Goal: Task Accomplishment & Management: Complete application form

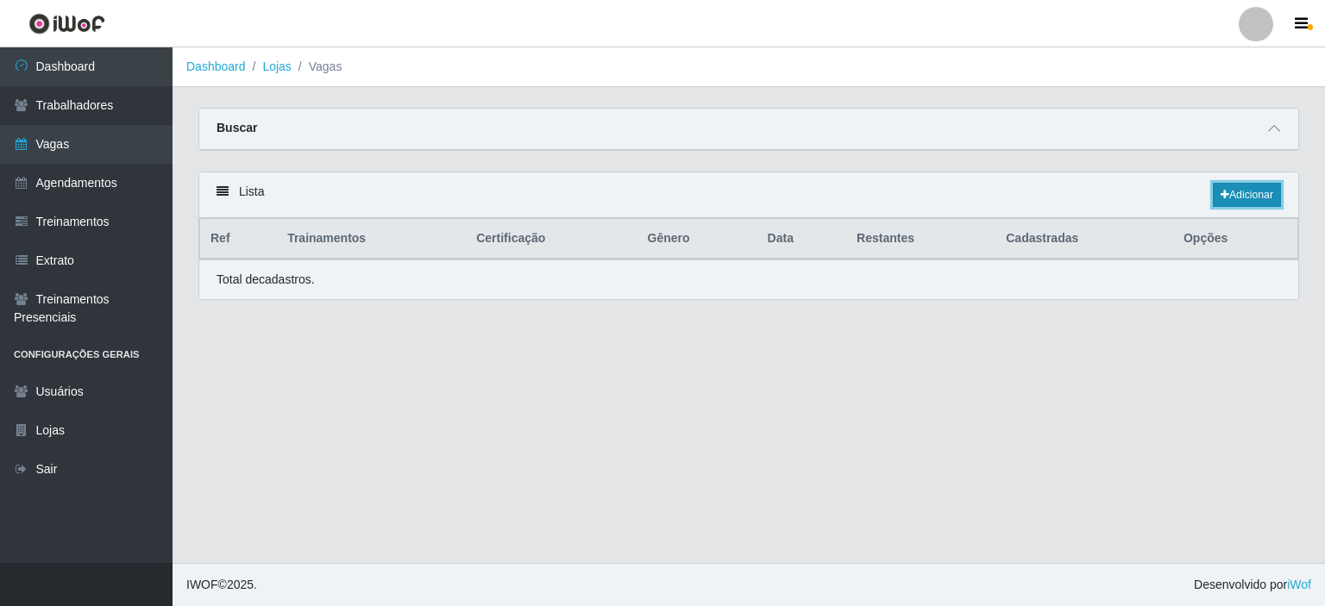
click at [1223, 192] on icon at bounding box center [1225, 195] width 9 height 10
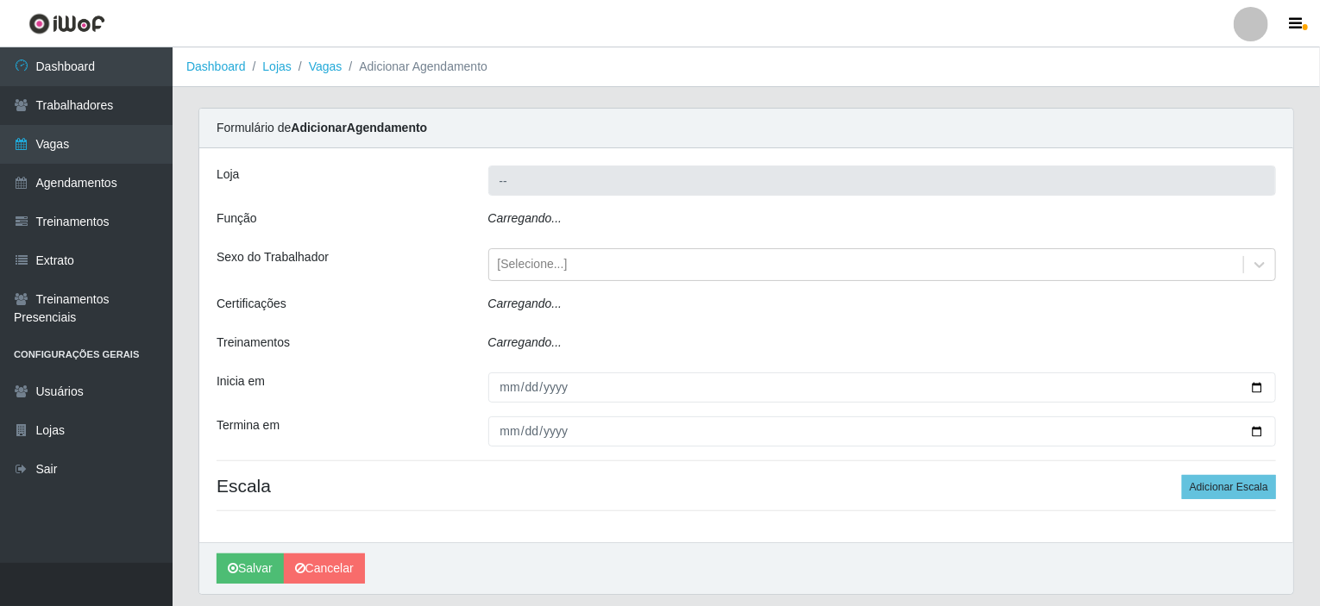
type input "Iskisita Atakado - Centro de Distribuição"
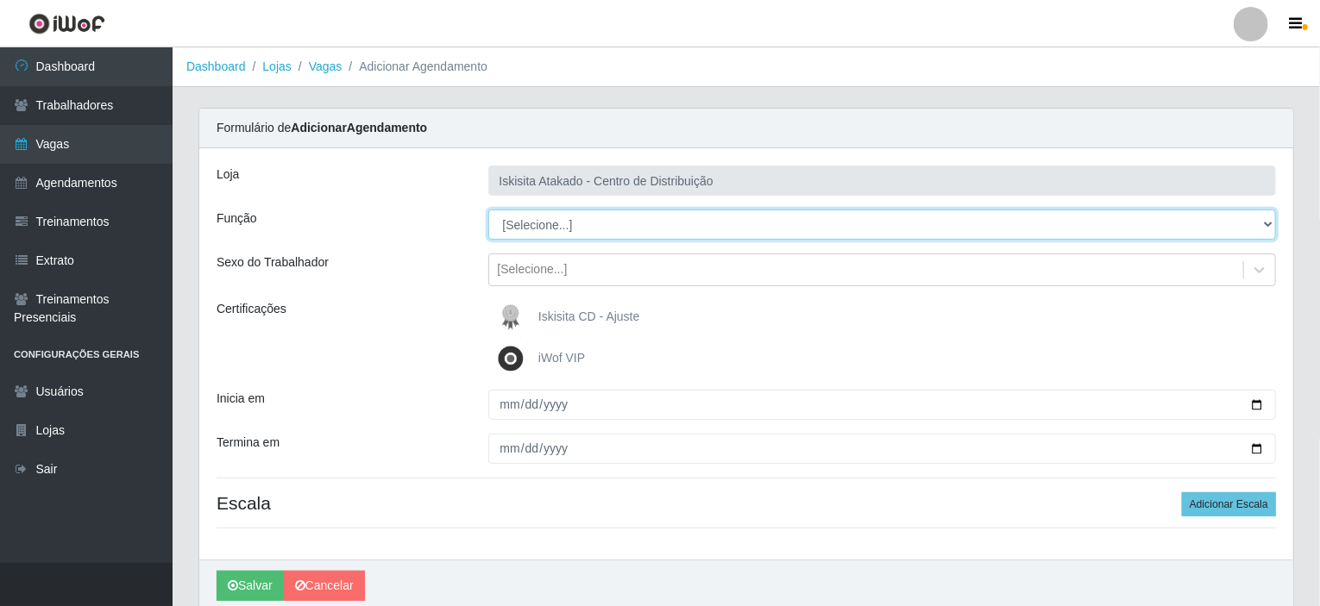
click at [727, 221] on select "[Selecione...] Auxiliar de Estoque Auxiliar de Estoque + Auxiliar de Estoque ++…" at bounding box center [882, 225] width 788 height 30
select select "75"
click at [488, 210] on select "[Selecione...] Auxiliar de Estoque Auxiliar de Estoque + Auxiliar de Estoque ++…" at bounding box center [882, 225] width 788 height 30
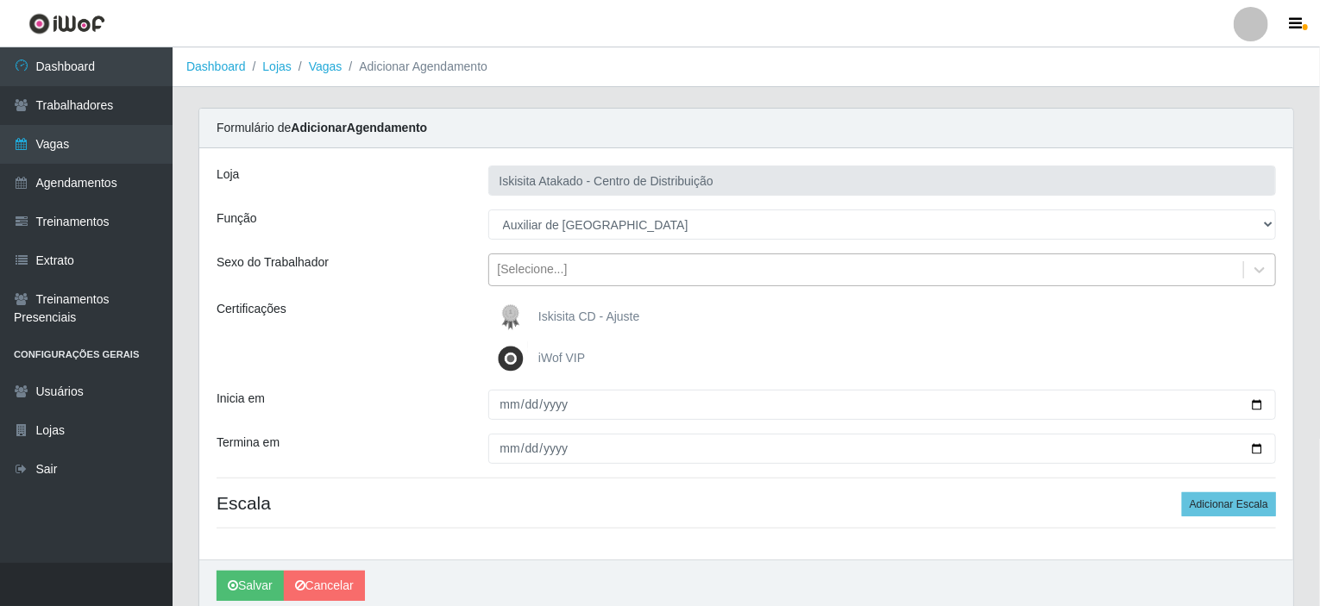
click at [592, 275] on div "[Selecione...]" at bounding box center [866, 270] width 755 height 28
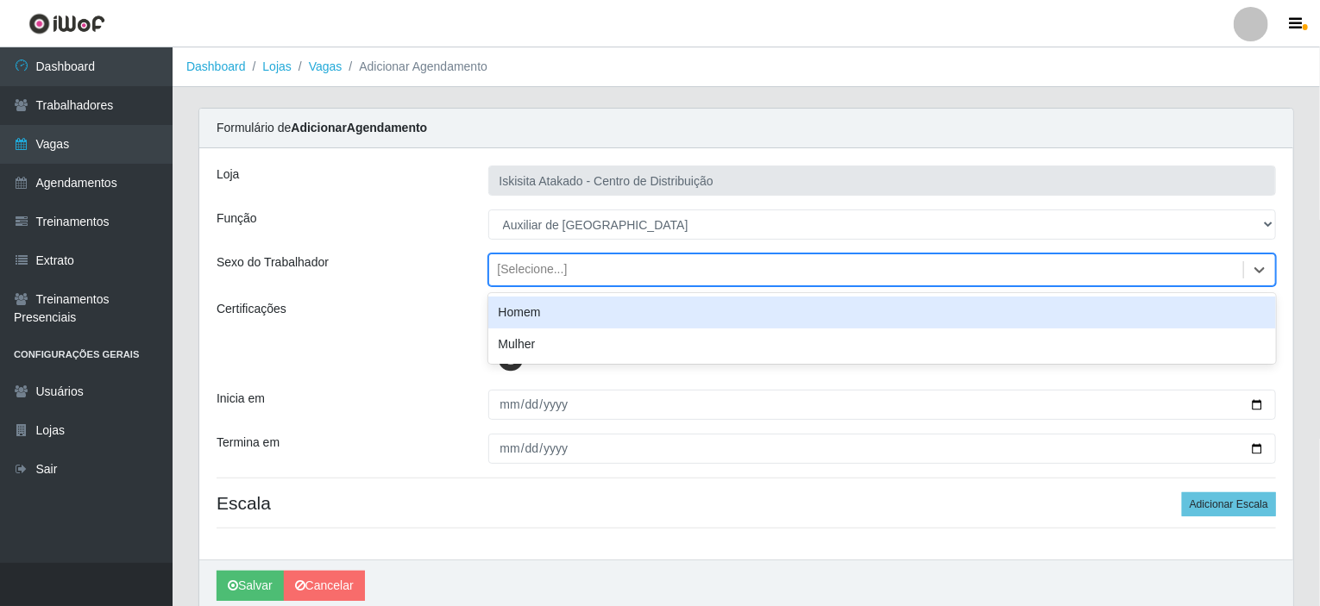
click at [531, 310] on div "Homem" at bounding box center [882, 313] width 788 height 32
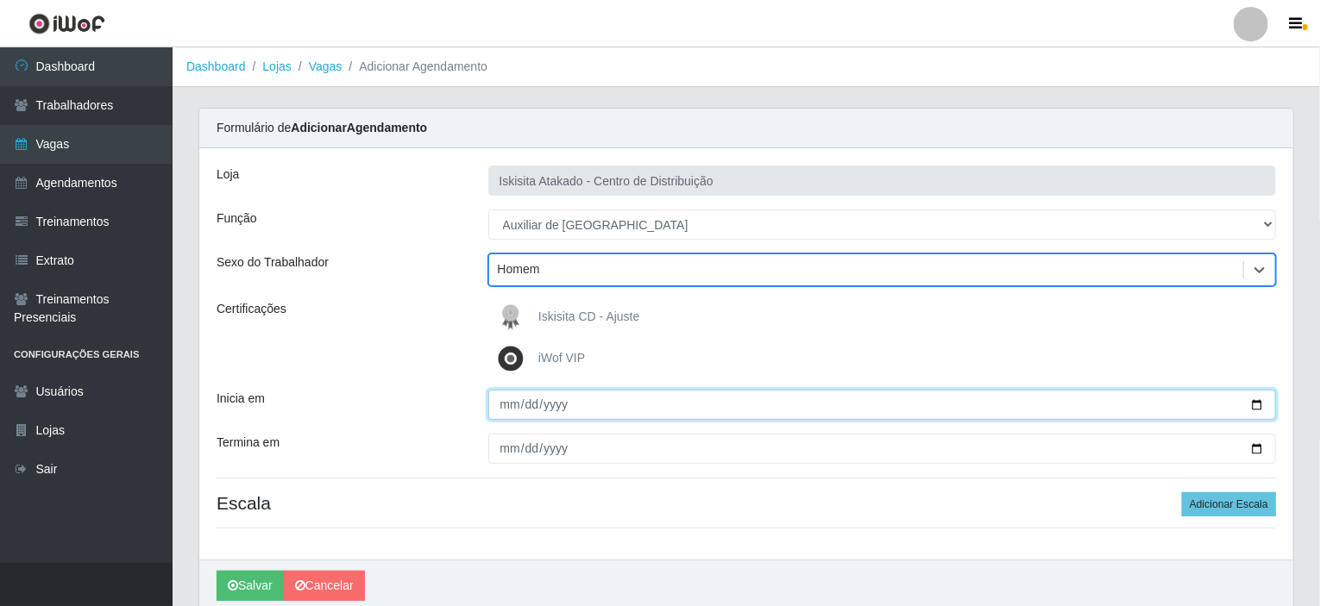
click at [499, 400] on input "Inicia em" at bounding box center [882, 405] width 788 height 30
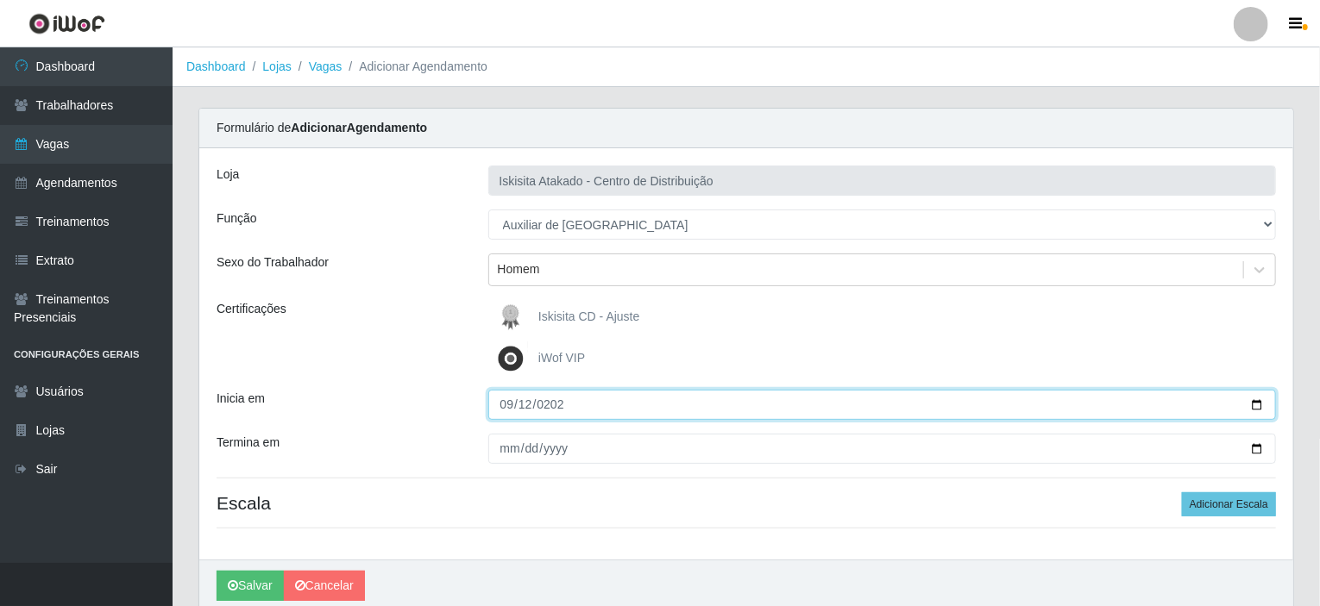
type input "2025-09-12"
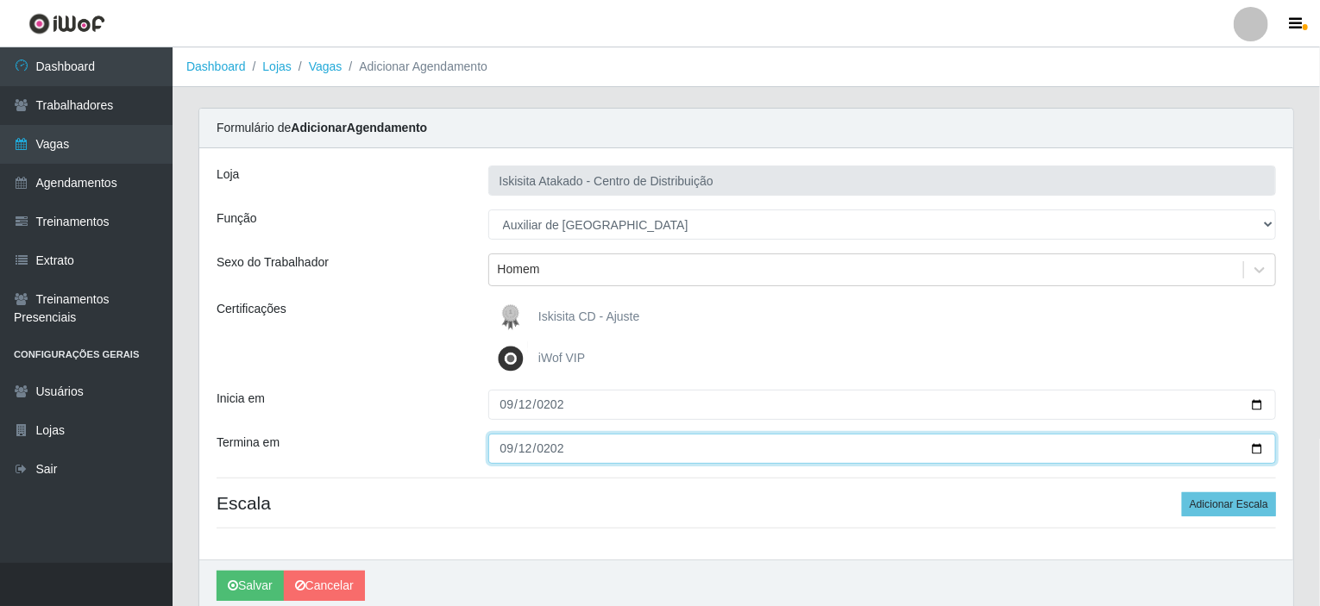
type input "2025-09-12"
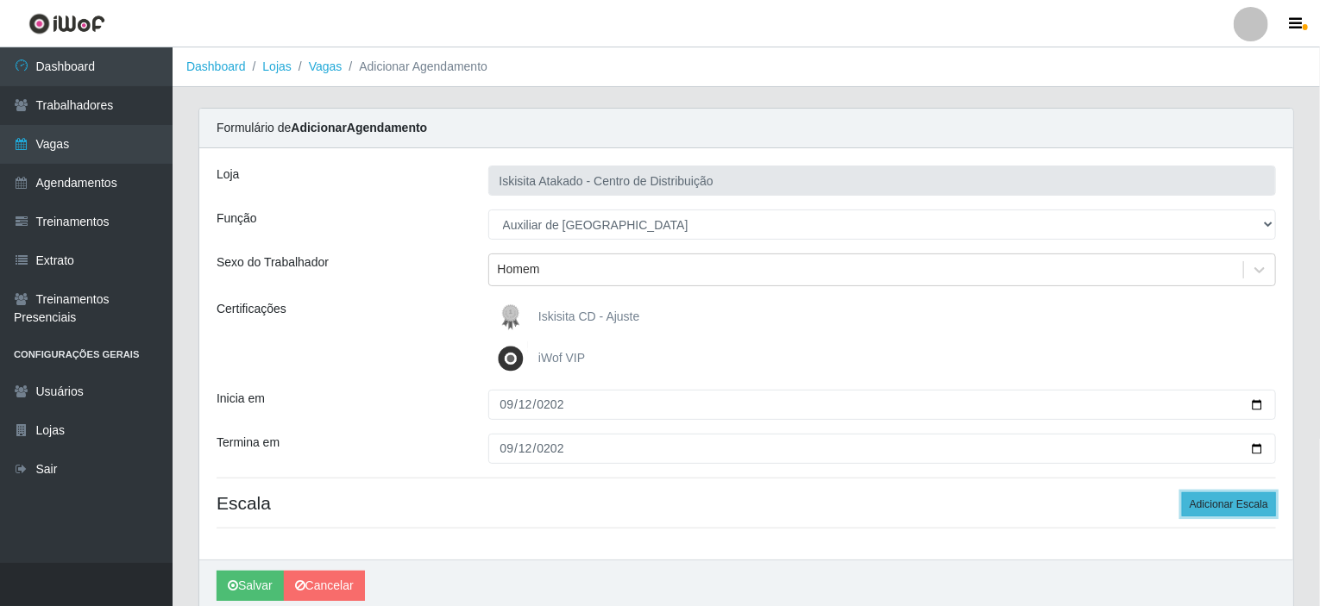
click at [1226, 495] on button "Adicionar Escala" at bounding box center [1229, 505] width 94 height 24
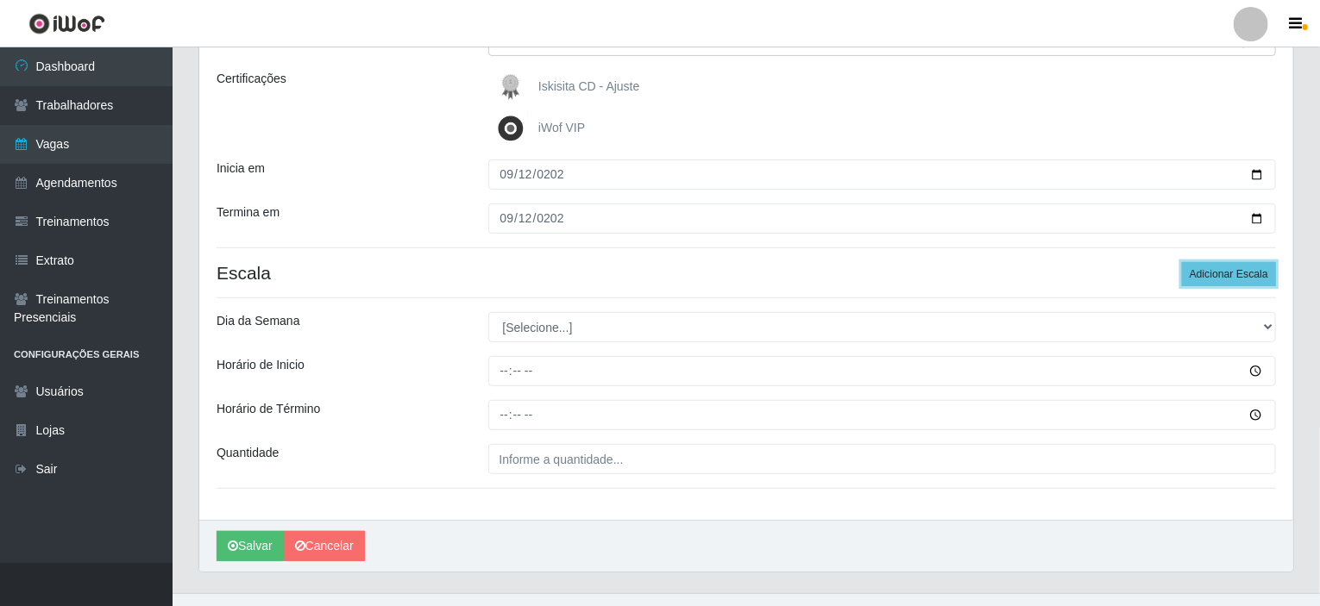
scroll to position [259, 0]
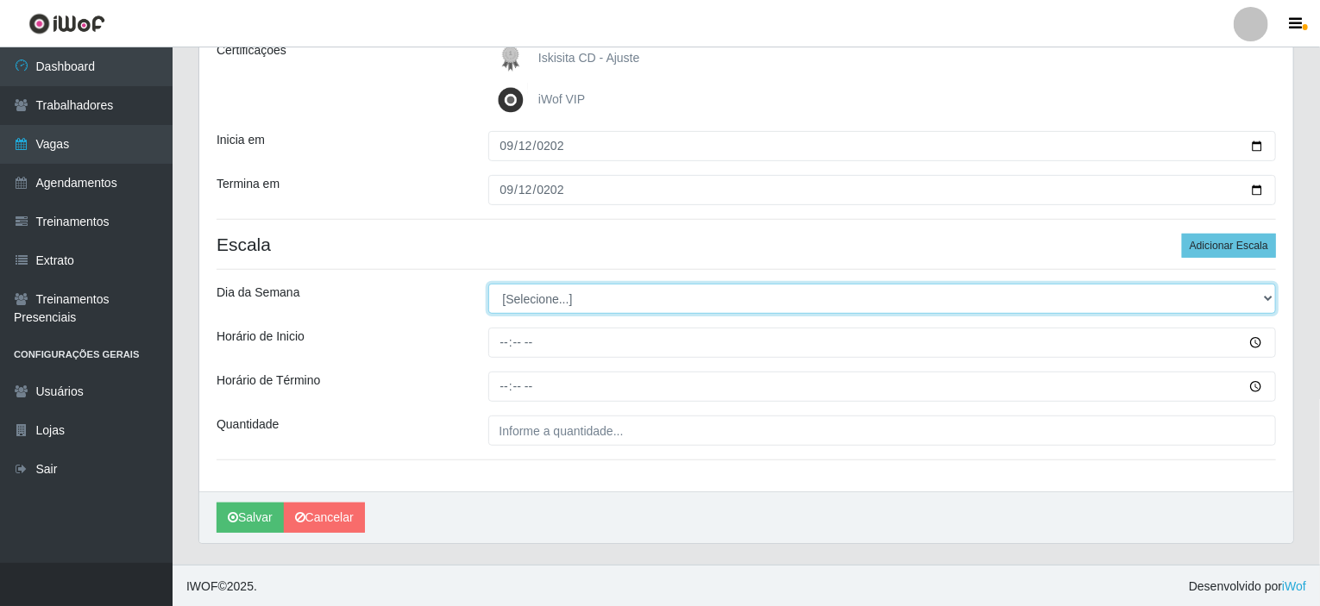
click at [594, 298] on select "[Selecione...] Segunda Terça Quarta Quinta Sexta Sábado Domingo" at bounding box center [882, 299] width 788 height 30
select select "5"
click at [488, 284] on select "[Selecione...] Segunda Terça Quarta Quinta Sexta Sábado Domingo" at bounding box center [882, 299] width 788 height 30
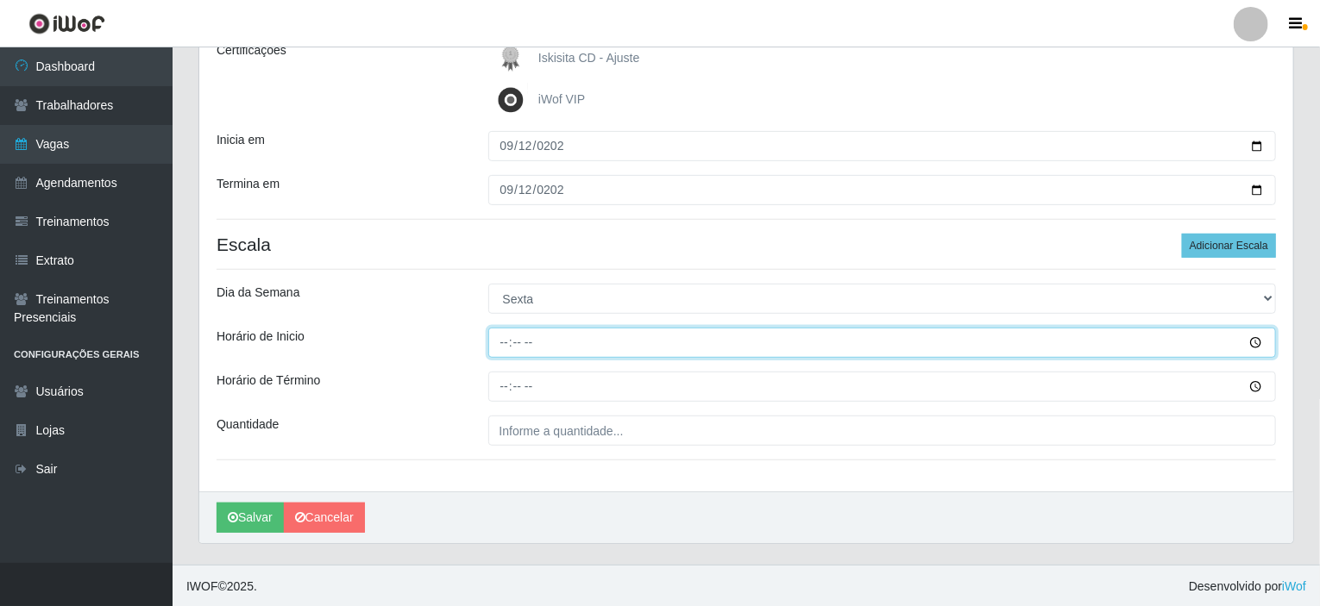
click at [509, 338] on input "Horário de Inicio" at bounding box center [882, 343] width 788 height 30
type input "10:30"
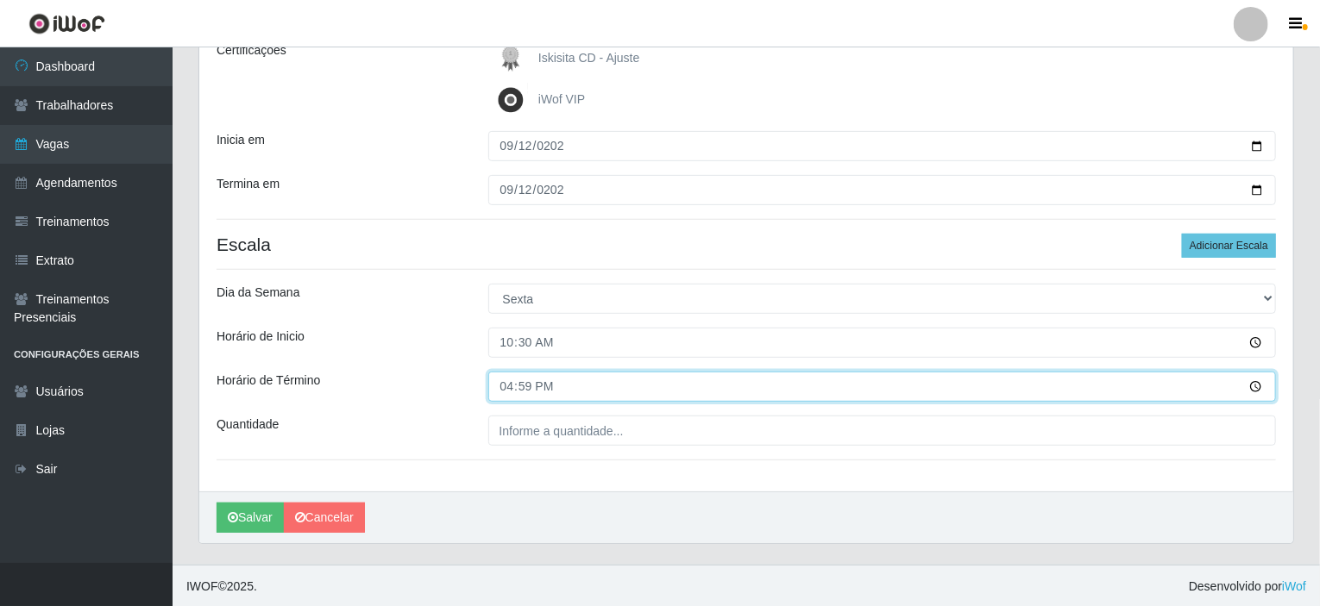
type input "16:30"
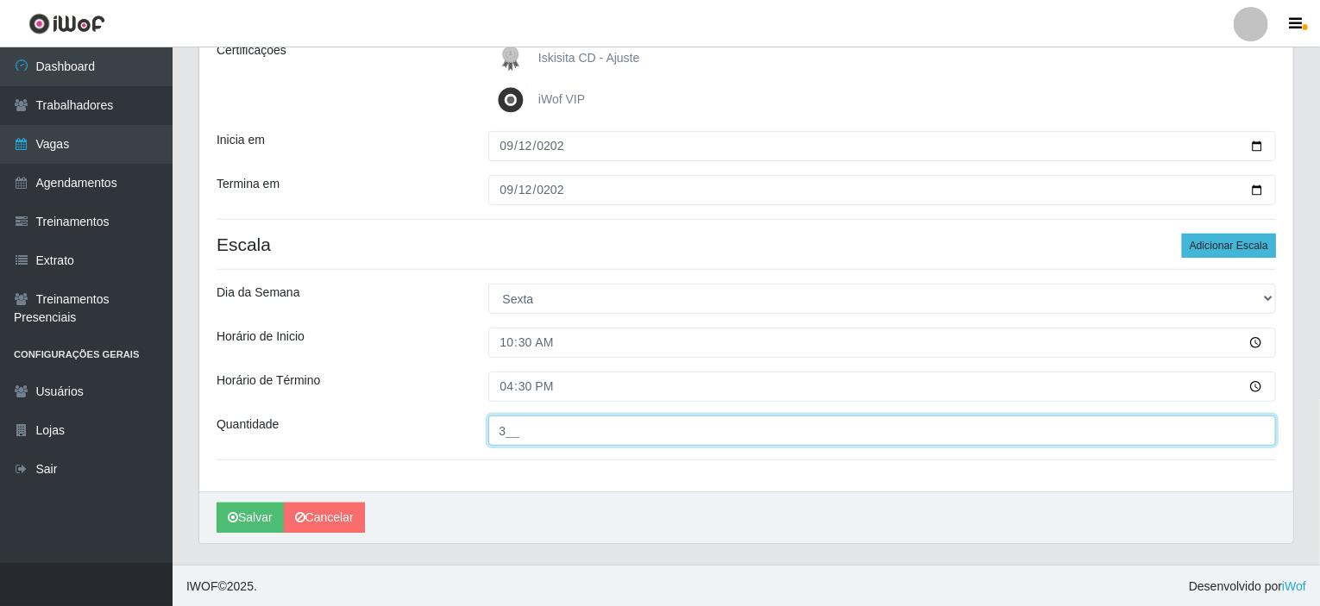
type input "3__"
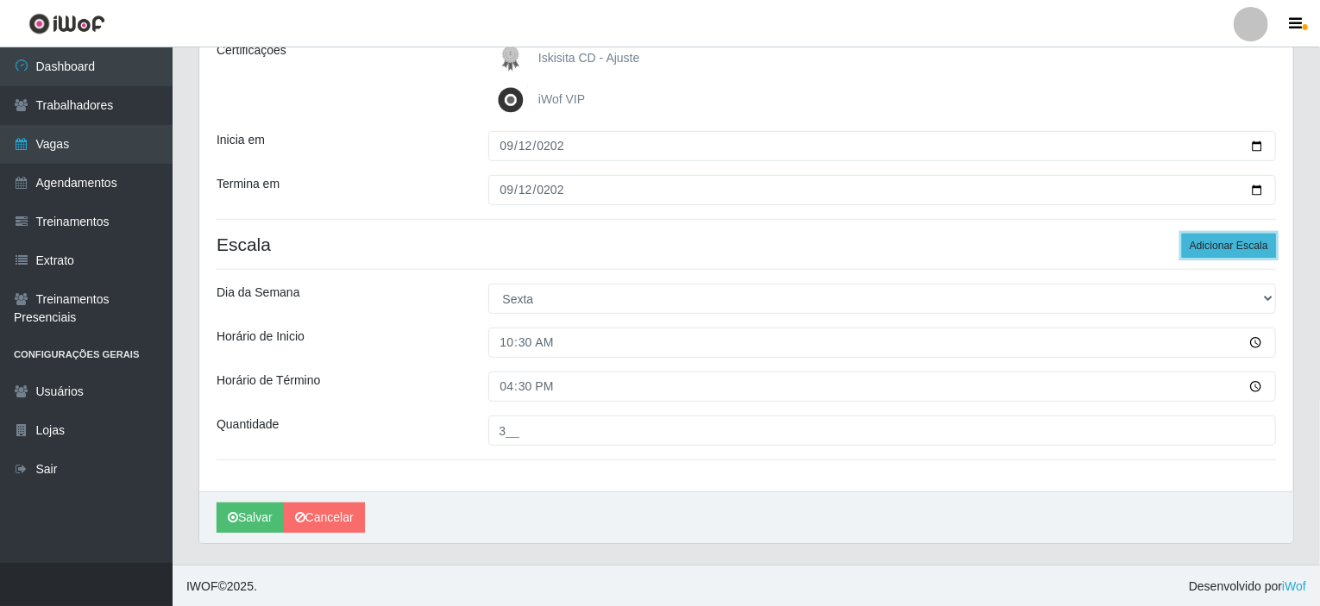
click at [1239, 248] on button "Adicionar Escala" at bounding box center [1229, 246] width 94 height 24
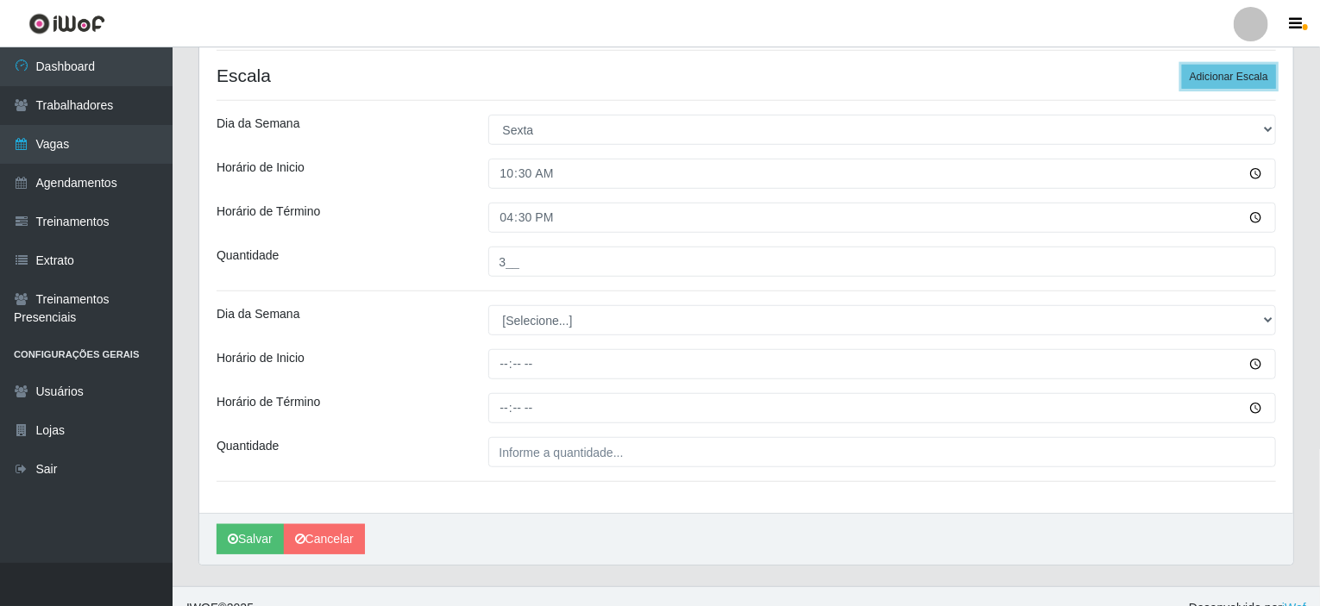
scroll to position [431, 0]
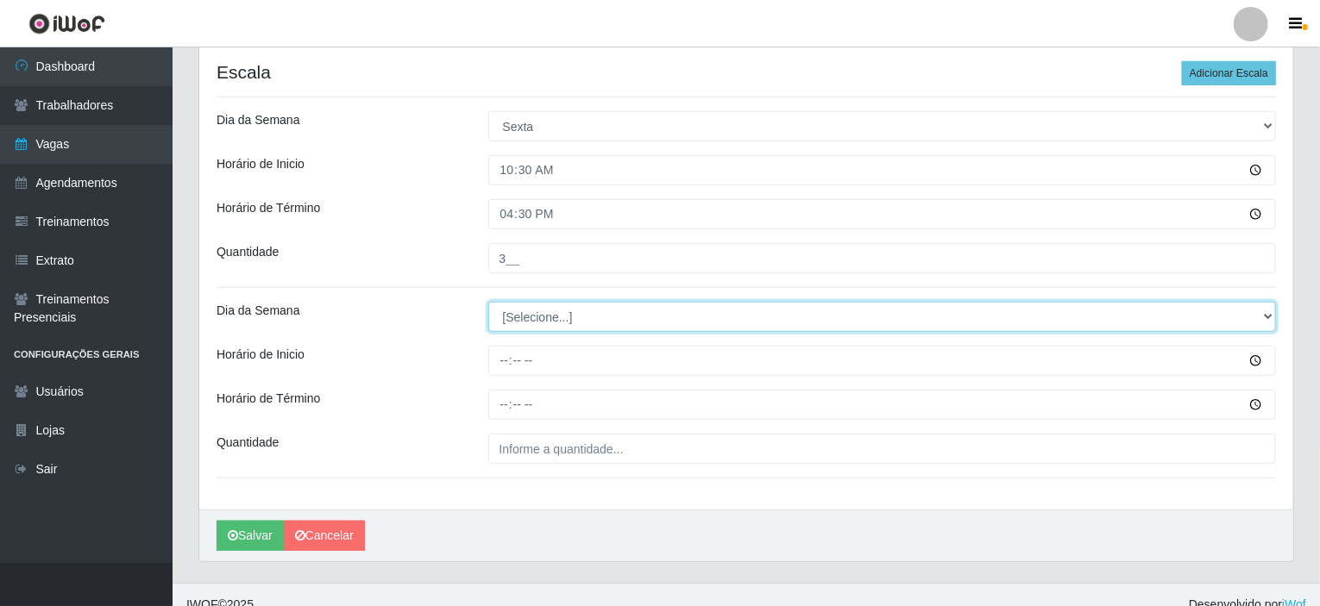
click at [544, 311] on select "[Selecione...] Segunda Terça Quarta Quinta Sexta Sábado Domingo" at bounding box center [882, 317] width 788 height 30
select select "5"
click at [488, 302] on select "[Selecione...] Segunda Terça Quarta Quinta Sexta Sábado Domingo" at bounding box center [882, 317] width 788 height 30
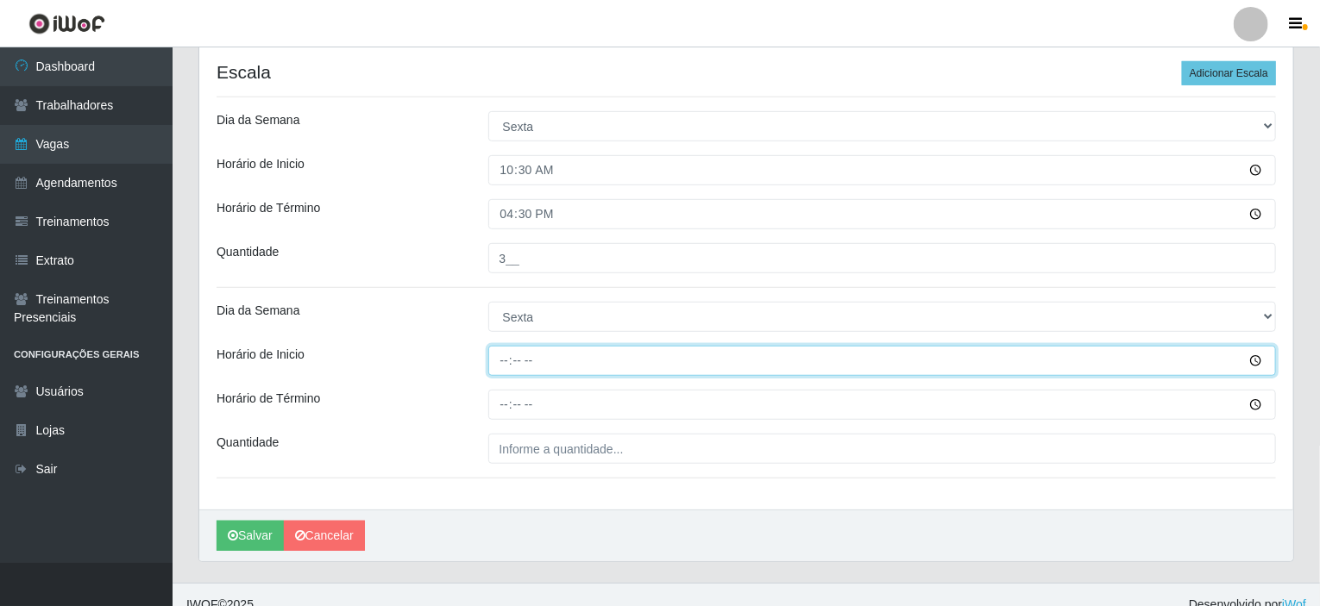
click at [505, 357] on input "Horário de Inicio" at bounding box center [882, 361] width 788 height 30
type input "16:00"
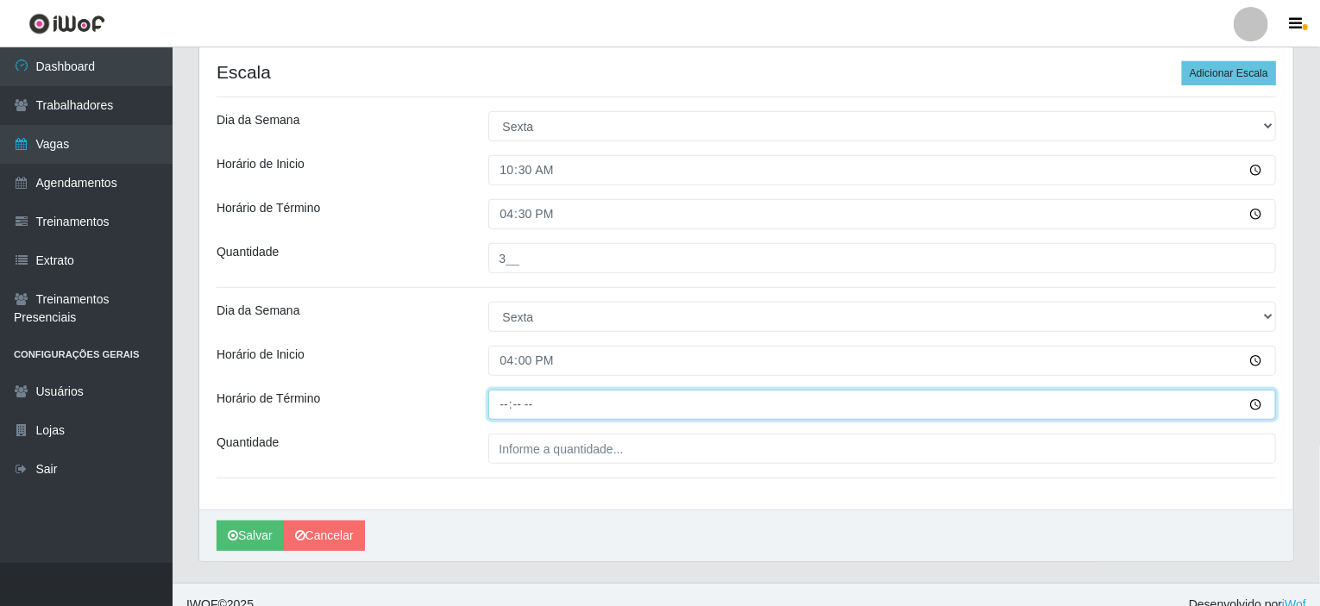
type input "22:00"
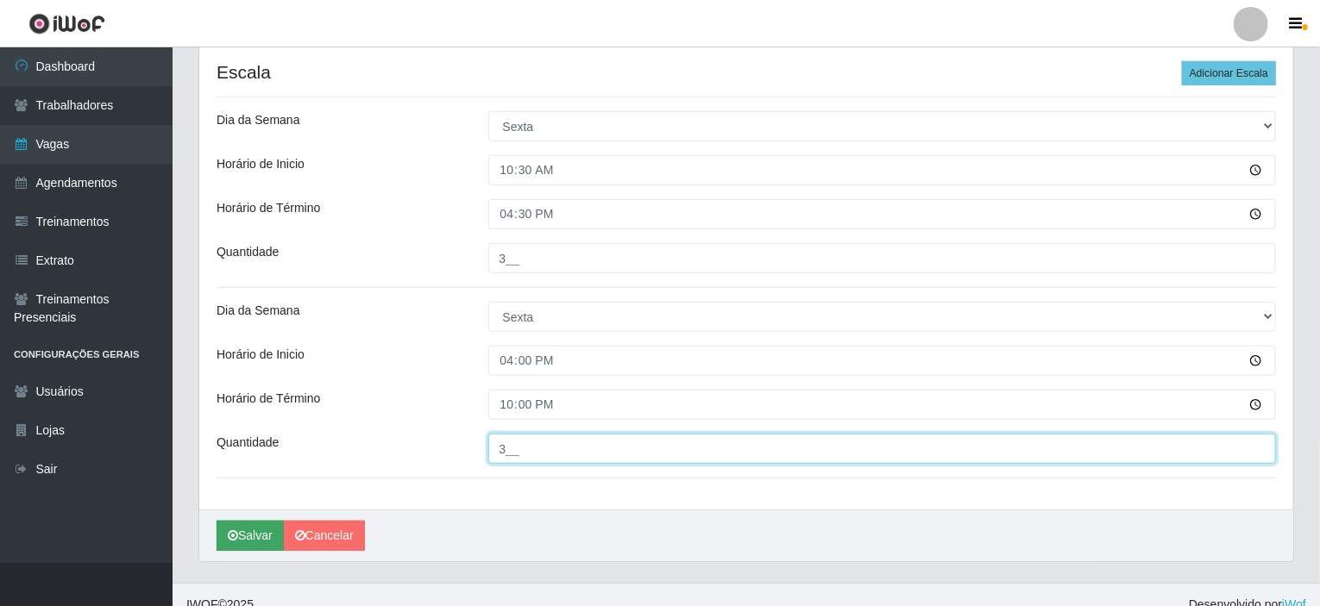
type input "3__"
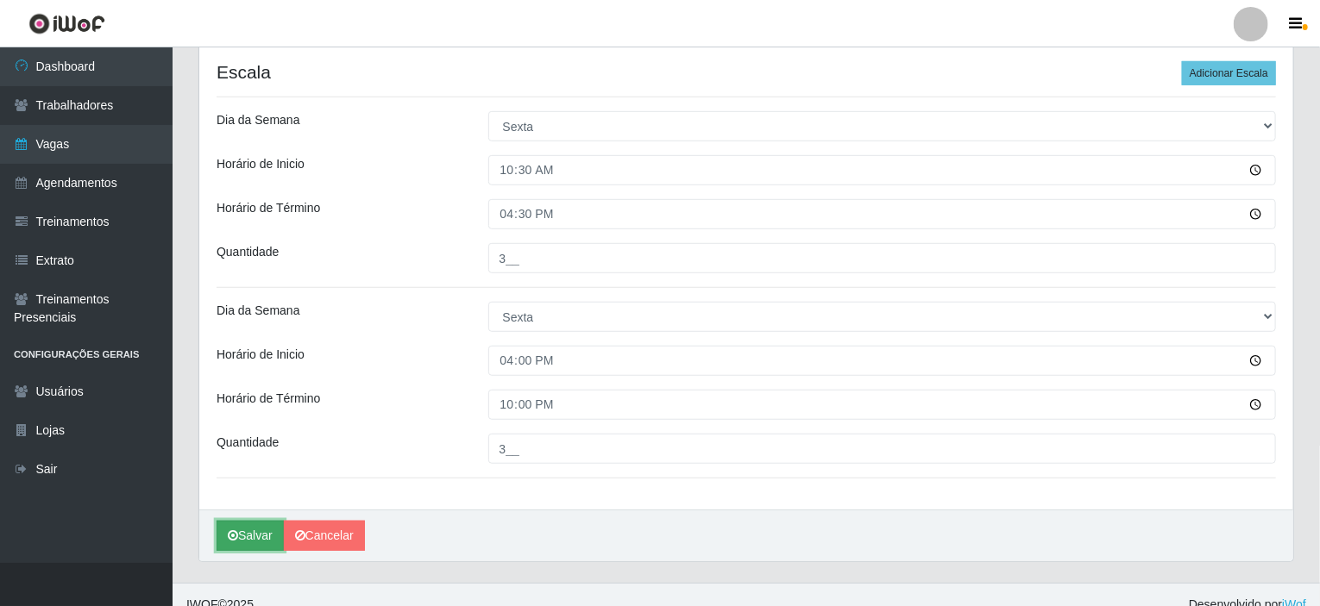
click at [239, 529] on button "Salvar" at bounding box center [250, 536] width 67 height 30
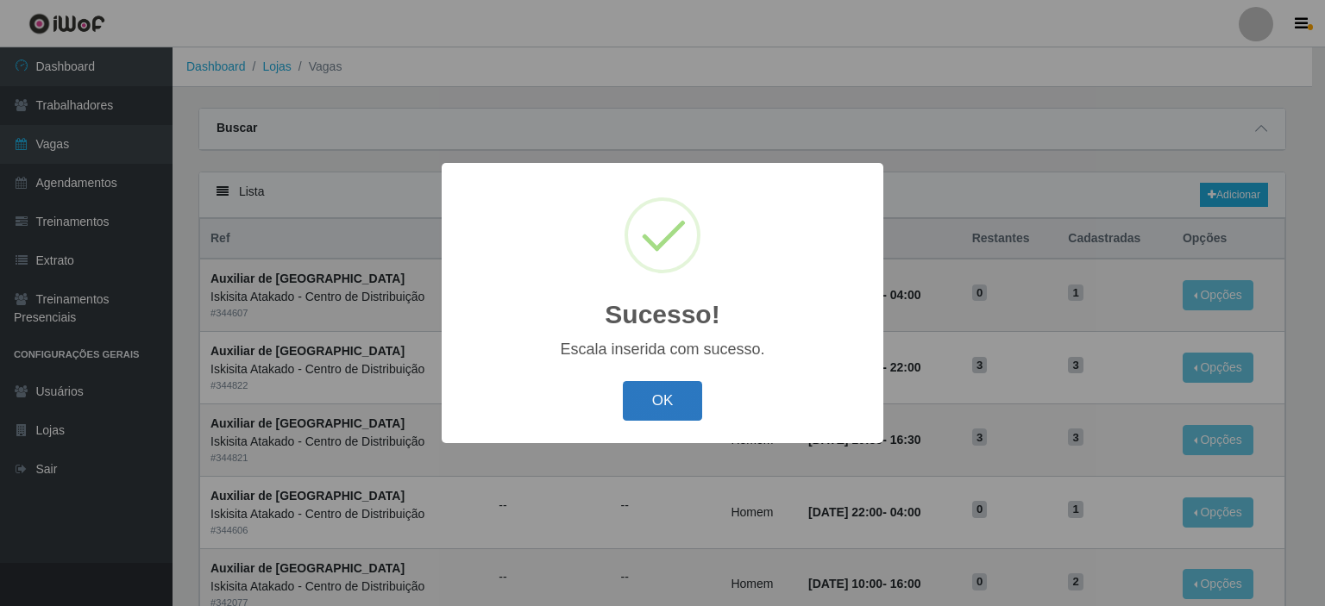
click at [662, 392] on button "OK" at bounding box center [663, 401] width 80 height 41
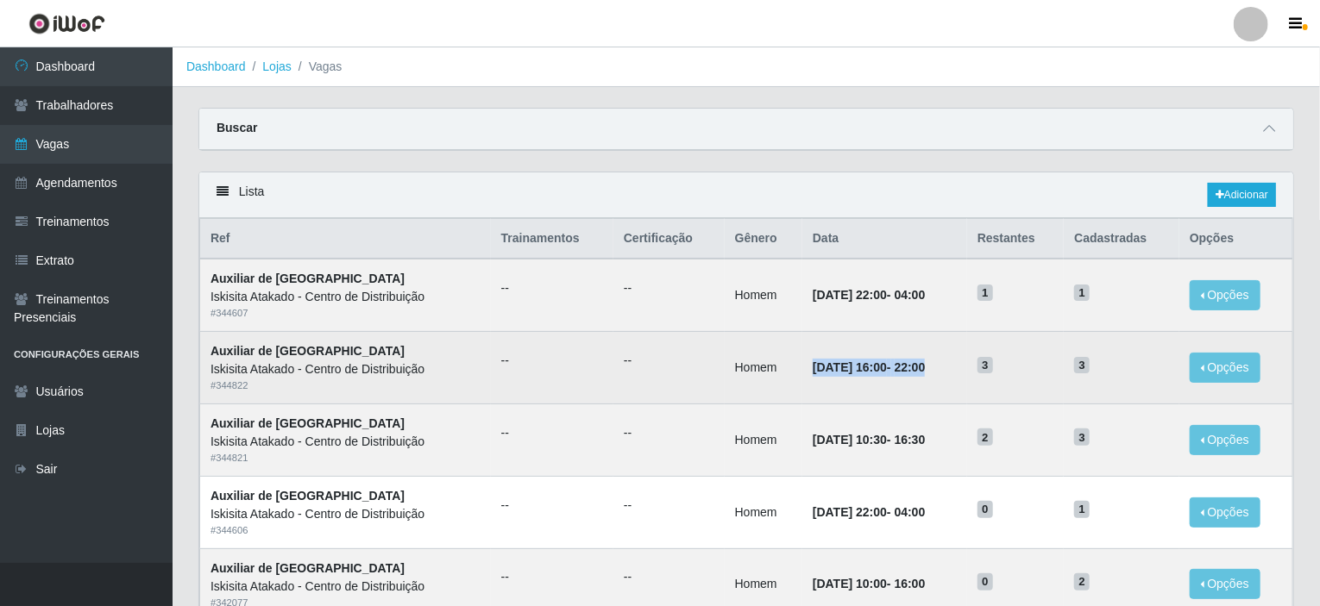
drag, startPoint x: 957, startPoint y: 364, endPoint x: 778, endPoint y: 372, distance: 178.7
click at [778, 372] on tr "Auxiliar de Estoque Iskisita Atakado - Centro de Distribuição # 344822 -- -- Ho…" at bounding box center [746, 368] width 1093 height 72
